Goal: Task Accomplishment & Management: Manage account settings

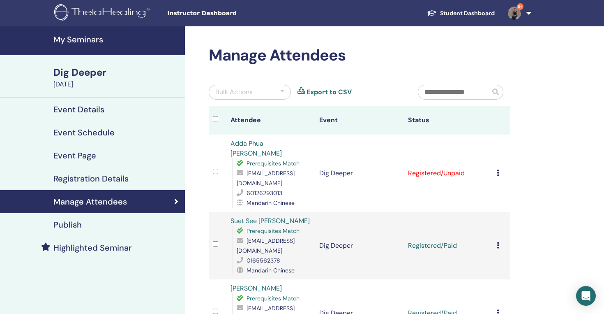
click at [498, 169] on icon at bounding box center [498, 172] width 2 height 7
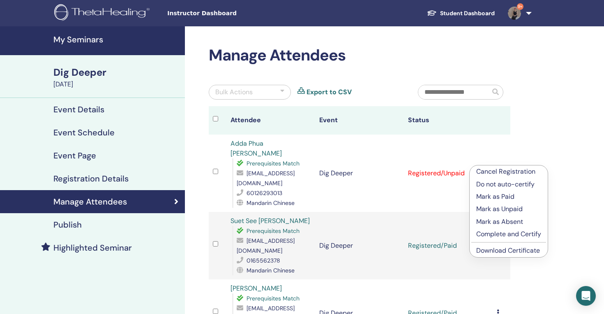
click at [499, 198] on p "Mark as Paid" at bounding box center [508, 197] width 65 height 10
